Goal: Information Seeking & Learning: Learn about a topic

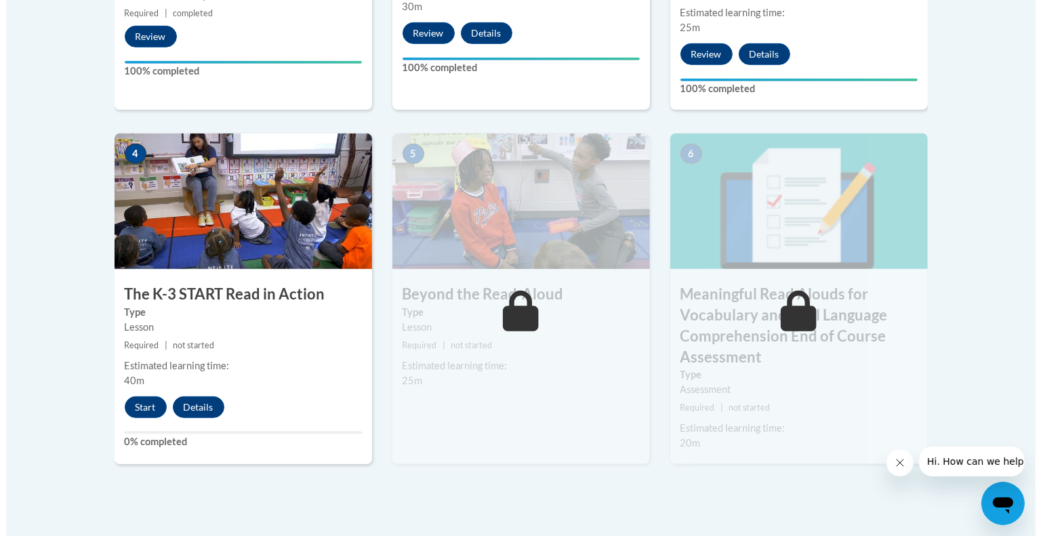
scroll to position [764, 0]
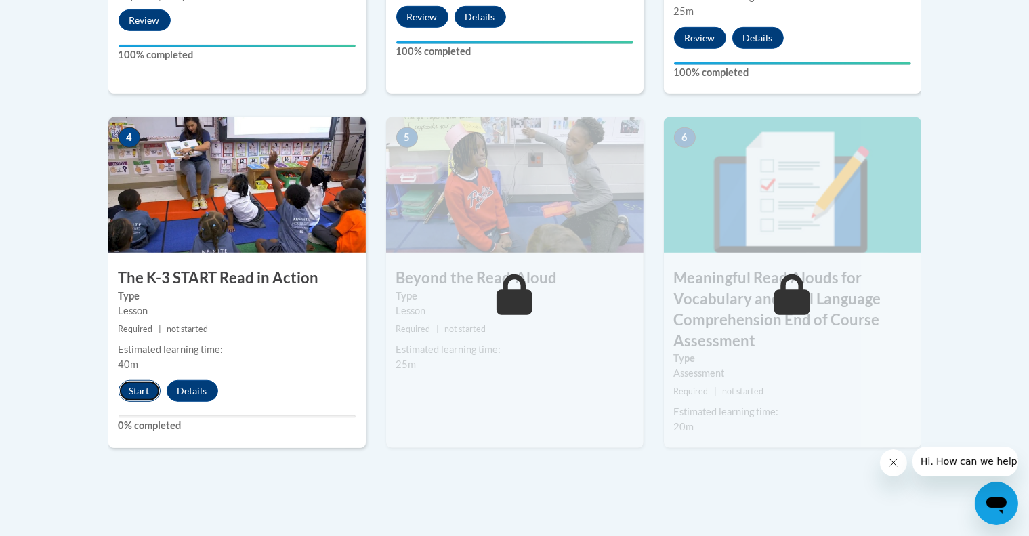
click at [138, 394] on button "Start" at bounding box center [140, 391] width 42 height 22
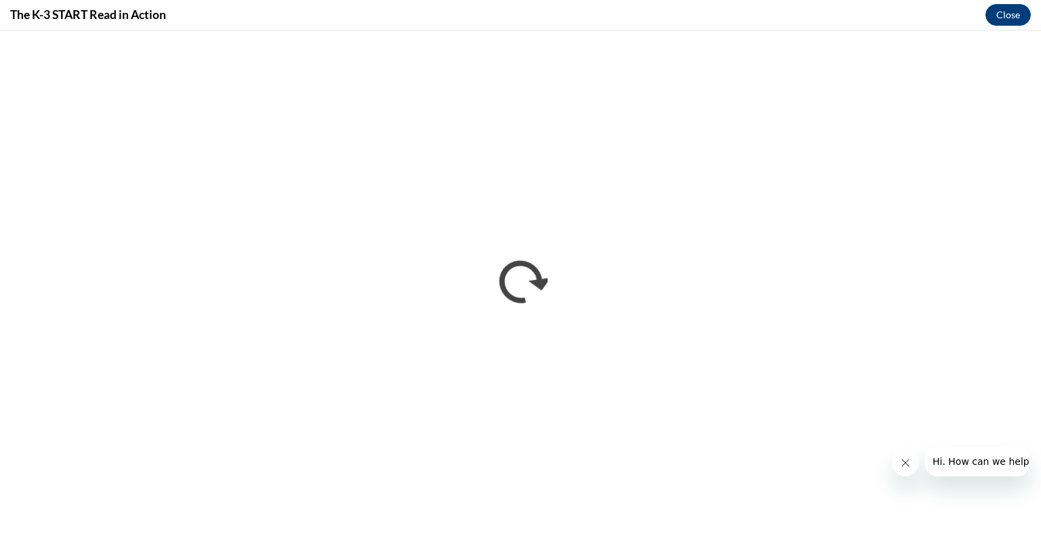
scroll to position [0, 0]
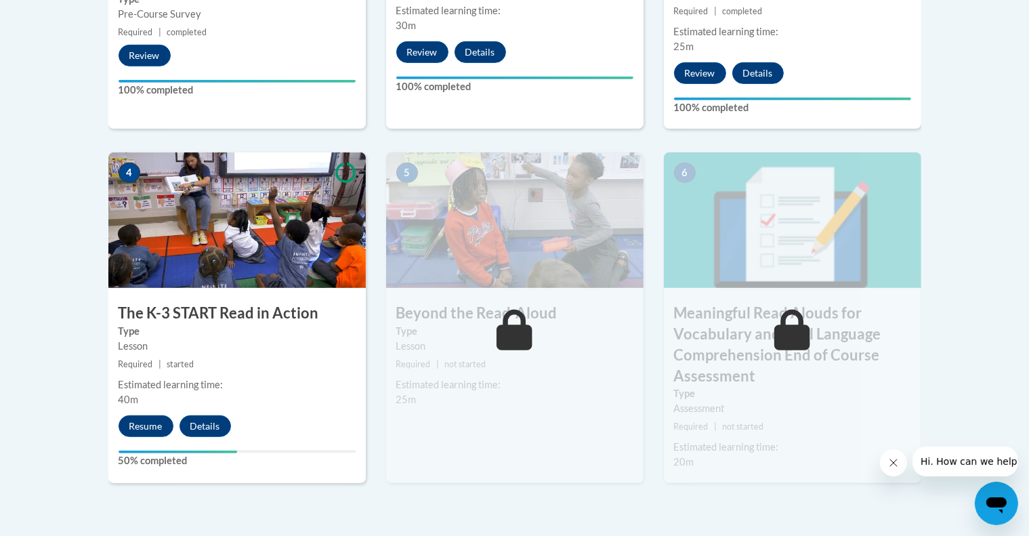
scroll to position [728, 0]
